Goal: Check status: Check status

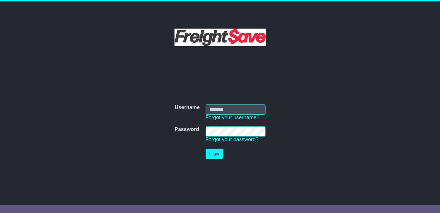
type input "**********"
click at [220, 152] on button "Login" at bounding box center [214, 153] width 17 height 10
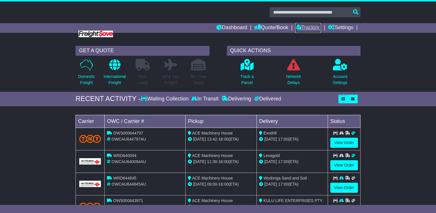
click at [309, 27] on link "Tracking" at bounding box center [307, 28] width 25 height 10
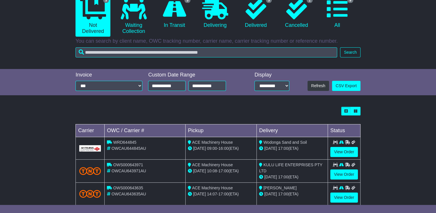
scroll to position [75, 0]
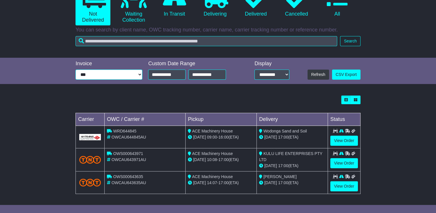
click at [122, 75] on select "**********" at bounding box center [109, 74] width 67 height 10
drag, startPoint x: 423, startPoint y: 55, endPoint x: 390, endPoint y: 46, distance: 35.1
click at [423, 55] on div "Tracking 3 Not Delivered 0 Waiting Collection 3 In Transit 0 Delivering 5" at bounding box center [218, 12] width 436 height 89
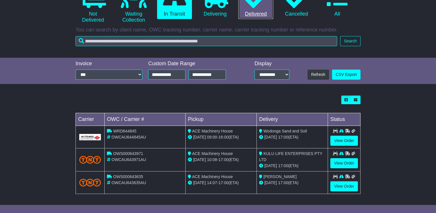
click at [257, 14] on link "5 Delivered" at bounding box center [255, 2] width 35 height 34
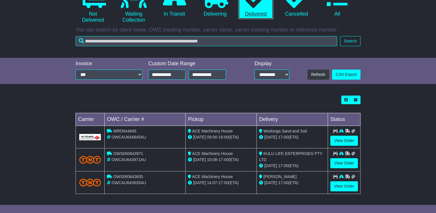
scroll to position [0, 0]
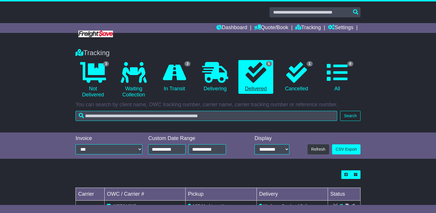
click at [257, 12] on div at bounding box center [218, 12] width 291 height 10
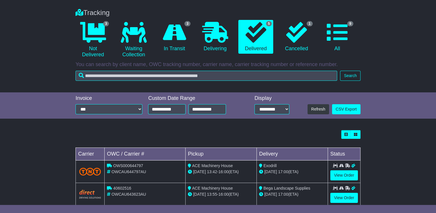
scroll to position [33, 0]
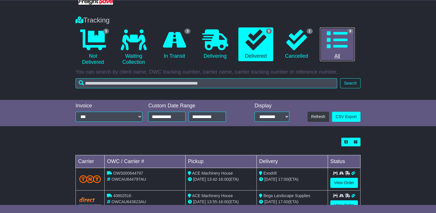
click at [333, 51] on link "9 All" at bounding box center [337, 44] width 35 height 34
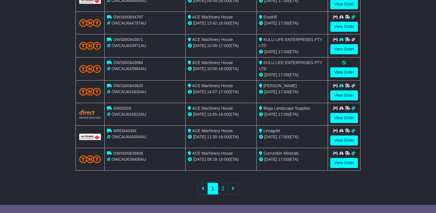
scroll to position [211, 0]
click at [338, 92] on link "View Order" at bounding box center [344, 95] width 28 height 10
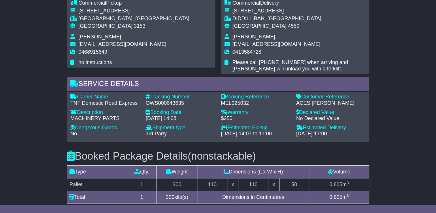
scroll to position [259, 0]
